Goal: Register for event/course

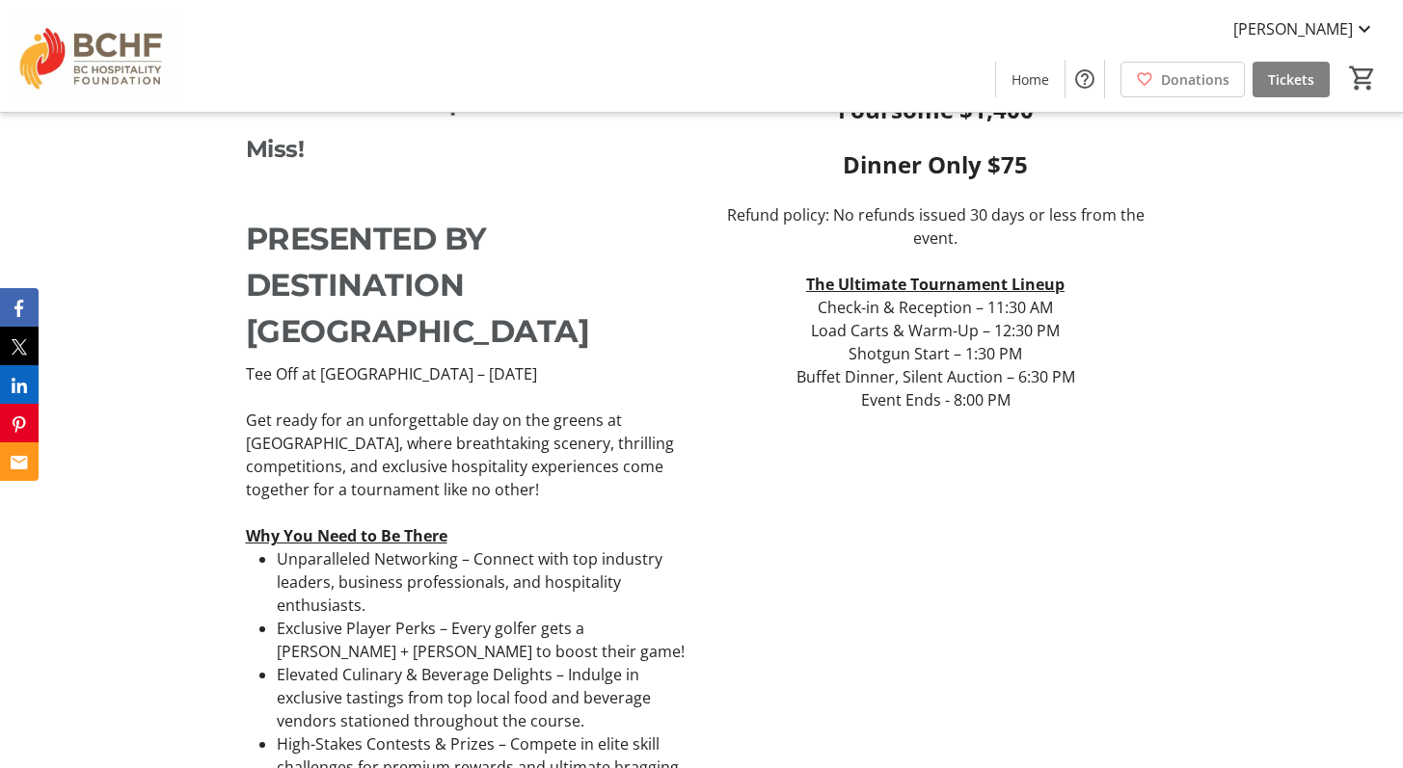
scroll to position [601, 0]
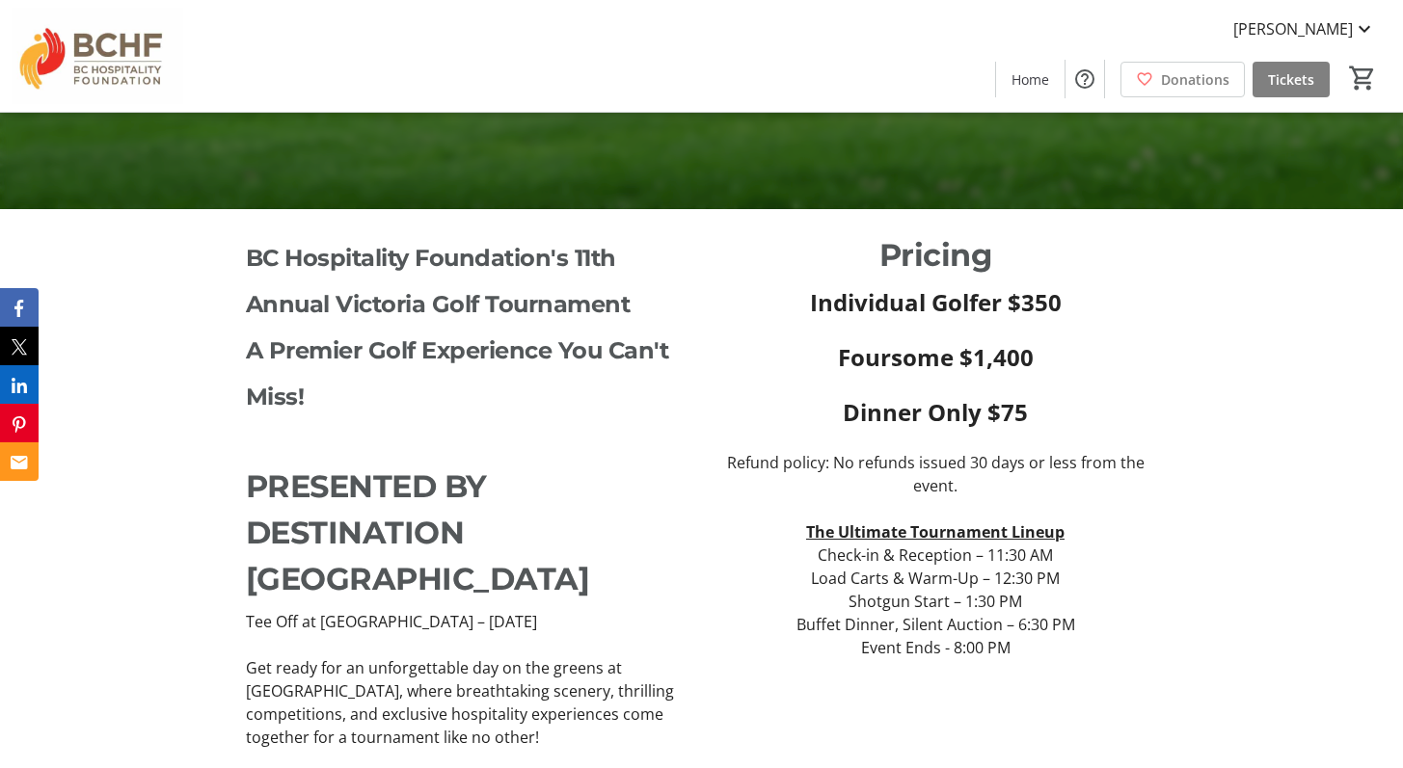
scroll to position [525, 0]
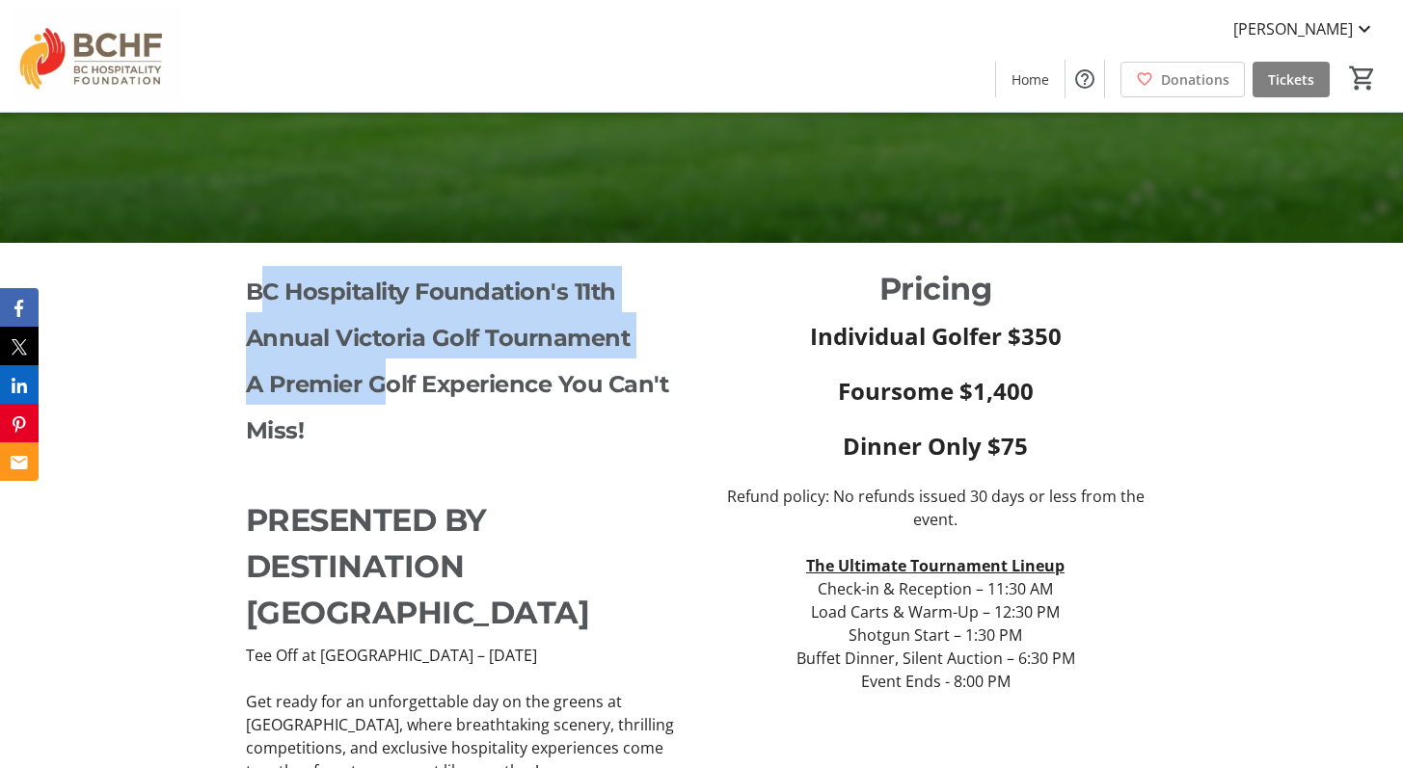
drag, startPoint x: 254, startPoint y: 288, endPoint x: 383, endPoint y: 365, distance: 149.6
click at [383, 365] on div "BC Hospitality Foundation's 11th Annual Victoria Golf Tournament A Premier Golf…" at bounding box center [468, 451] width 444 height 370
click at [383, 365] on p "A Premier Golf Experience You Can't Miss!" at bounding box center [468, 405] width 444 height 93
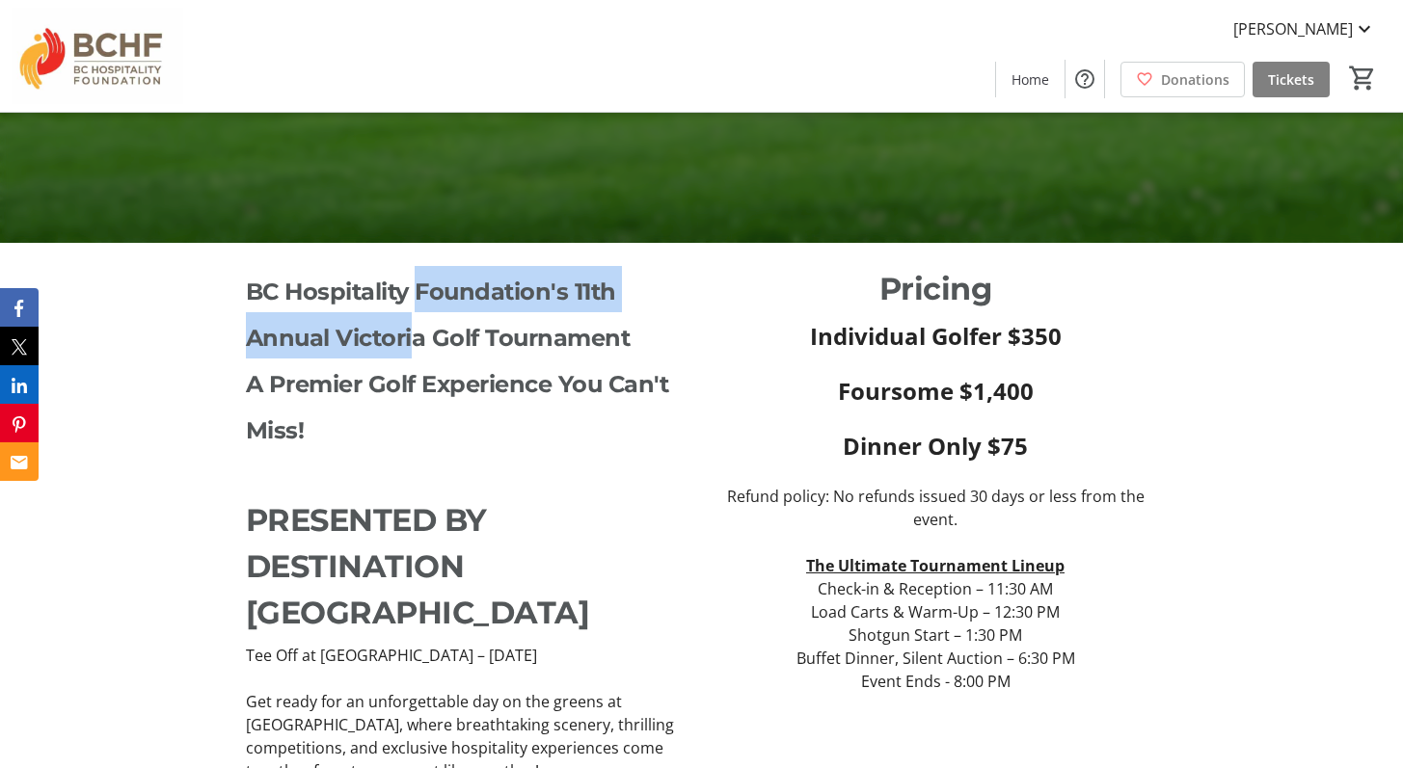
drag, startPoint x: 421, startPoint y: 290, endPoint x: 414, endPoint y: 347, distance: 57.3
click at [414, 347] on span "BC Hospitality Foundation's 11th Annual Victoria Golf Tournament" at bounding box center [438, 315] width 385 height 74
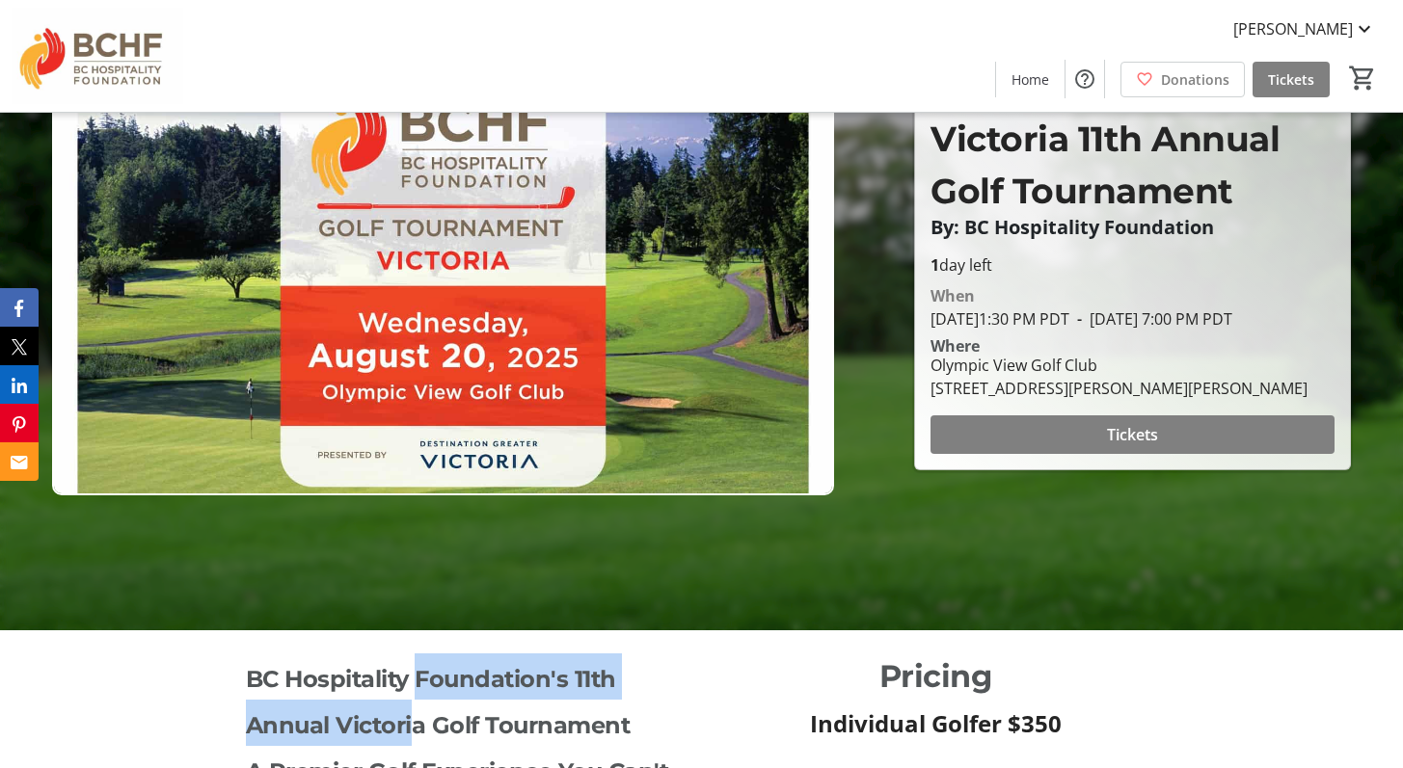
scroll to position [67, 0]
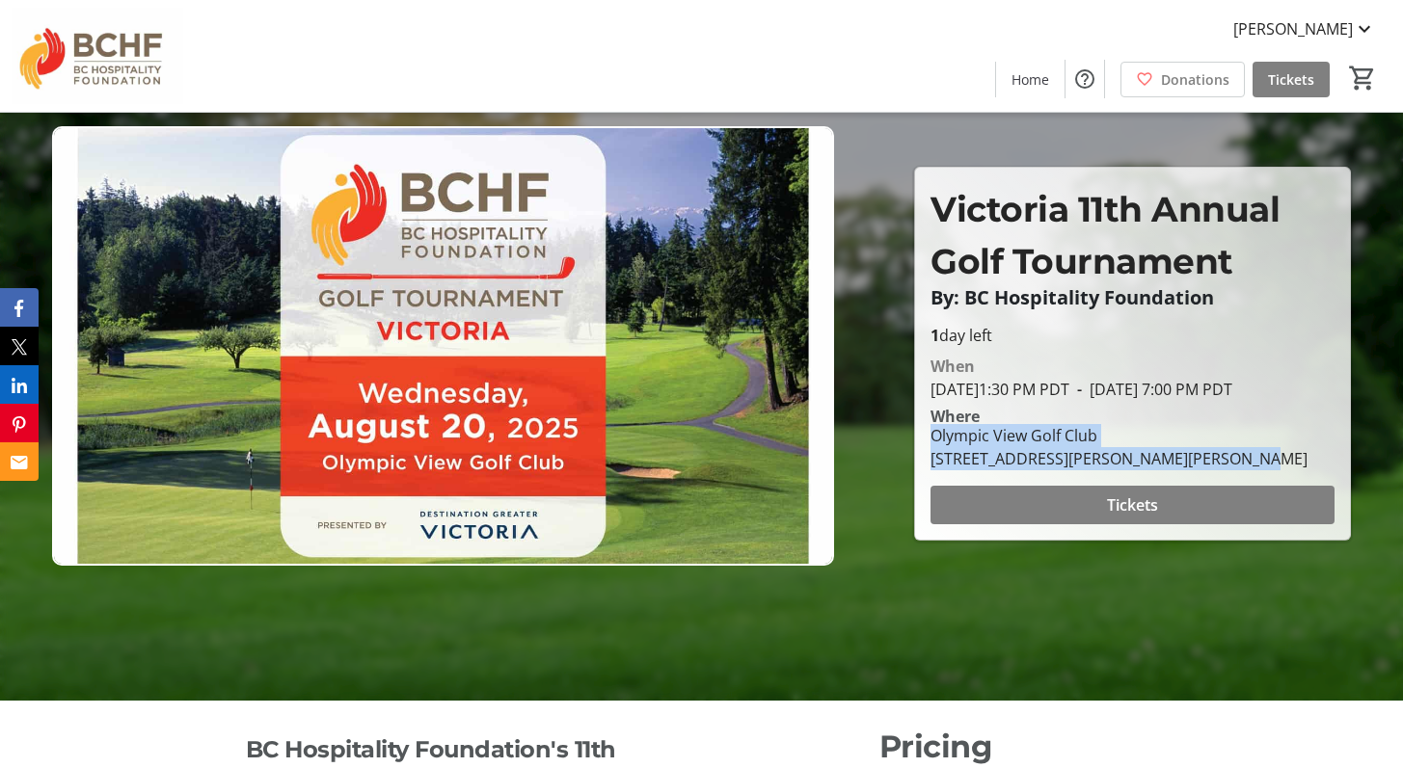
drag, startPoint x: 933, startPoint y: 449, endPoint x: 1223, endPoint y: 476, distance: 291.4
click at [1223, 470] on div "[GEOGRAPHIC_DATA] [STREET_ADDRESS][PERSON_NAME][PERSON_NAME]" at bounding box center [1132, 447] width 427 height 46
copy div "[GEOGRAPHIC_DATA] [STREET_ADDRESS][PERSON_NAME][PERSON_NAME]"
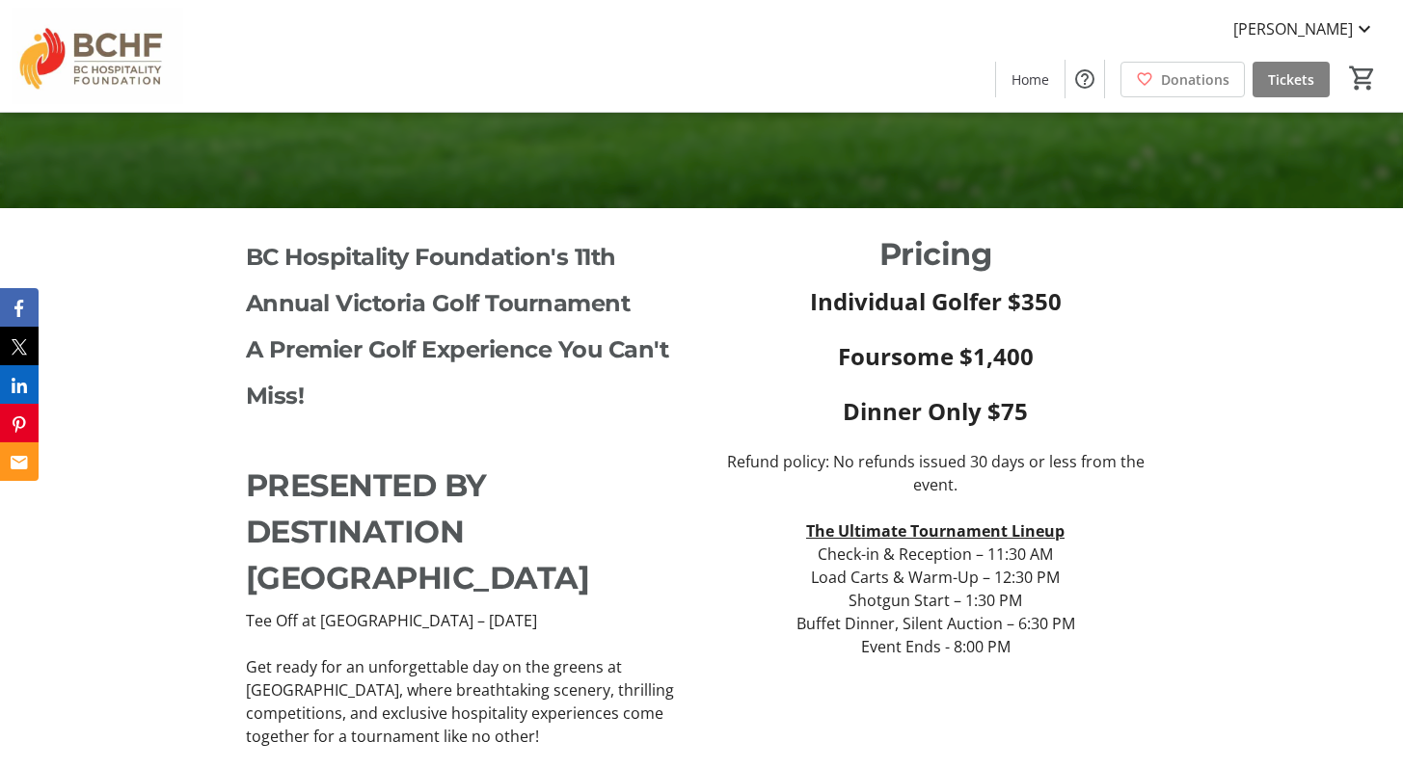
scroll to position [561, 0]
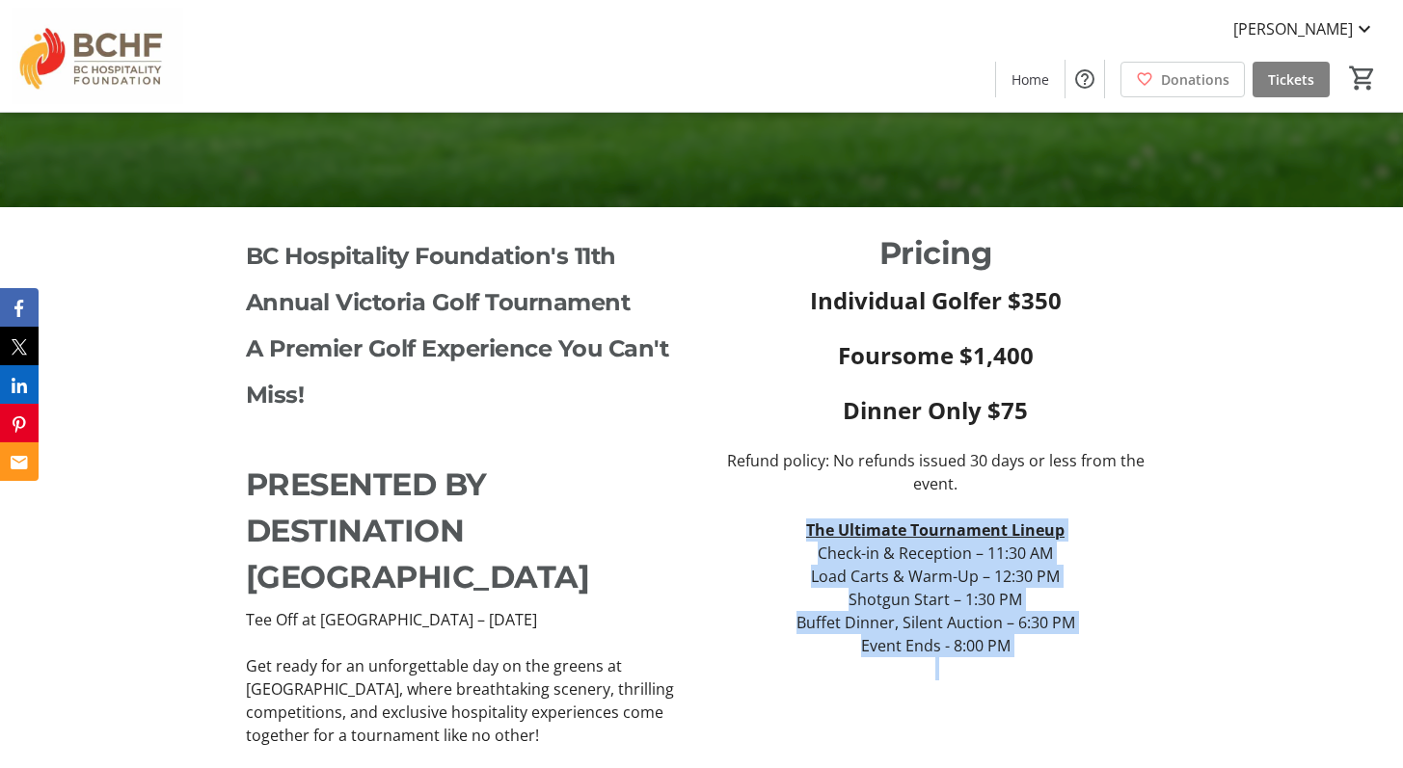
drag, startPoint x: 807, startPoint y: 525, endPoint x: 1021, endPoint y: 689, distance: 269.5
copy div "The Ultimate Tournament Lineup Check-in & Reception – 11:30 AM Load Carts & War…"
